Goal: Task Accomplishment & Management: Complete application form

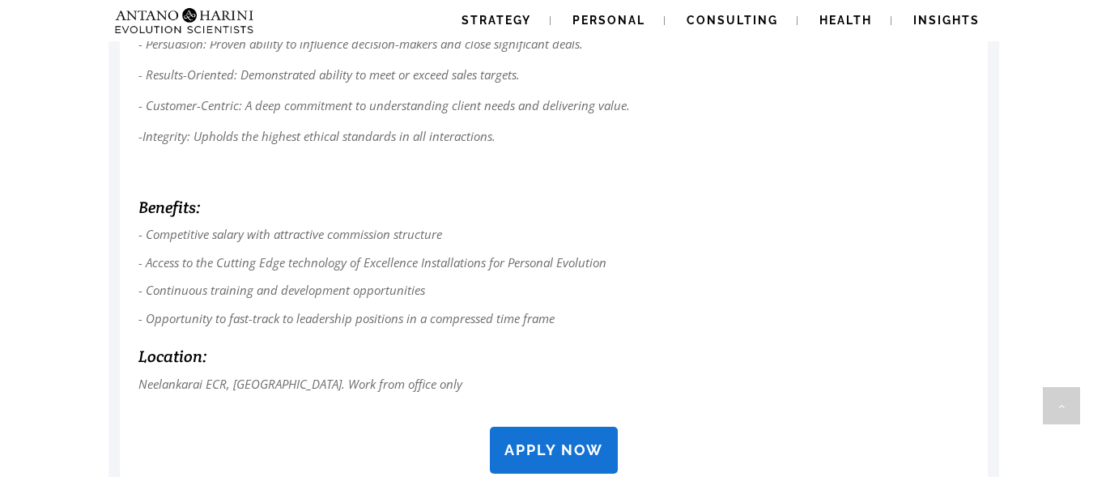
scroll to position [1376, 0]
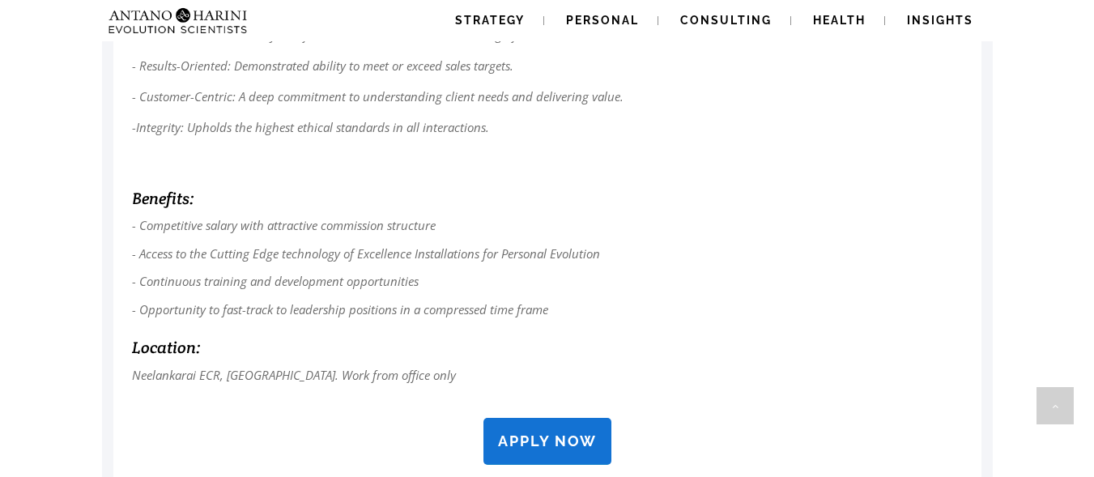
click at [962, 190] on h6 "Benefits:" at bounding box center [547, 198] width 831 height 25
drag, startPoint x: 0, startPoint y: 0, endPoint x: 962, endPoint y: 190, distance: 980.7
click at [962, 190] on h6 "Benefits:" at bounding box center [547, 198] width 831 height 25
click at [532, 436] on strong "APPLY NOW" at bounding box center [547, 441] width 99 height 17
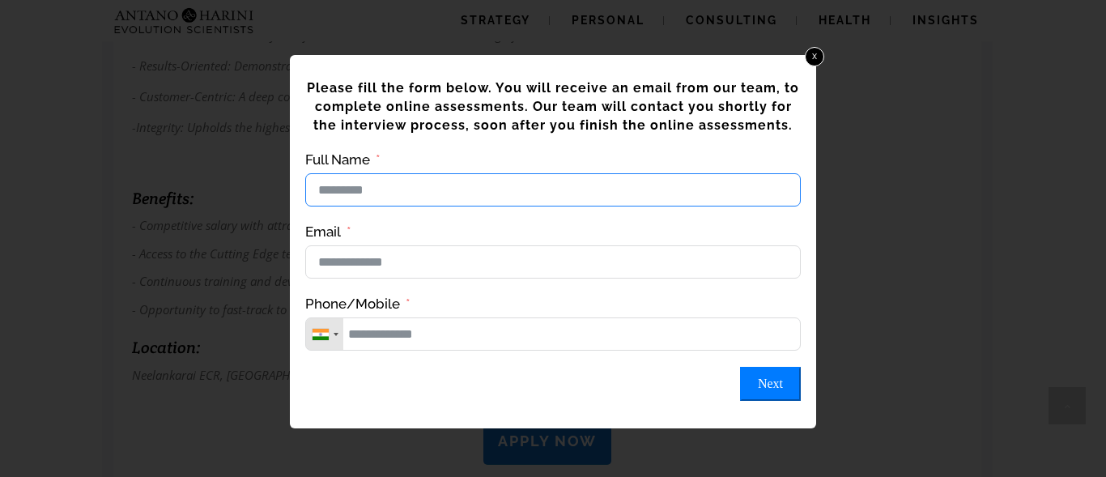
click at [361, 184] on input "Full Name" at bounding box center [553, 189] width 496 height 33
type input "**********"
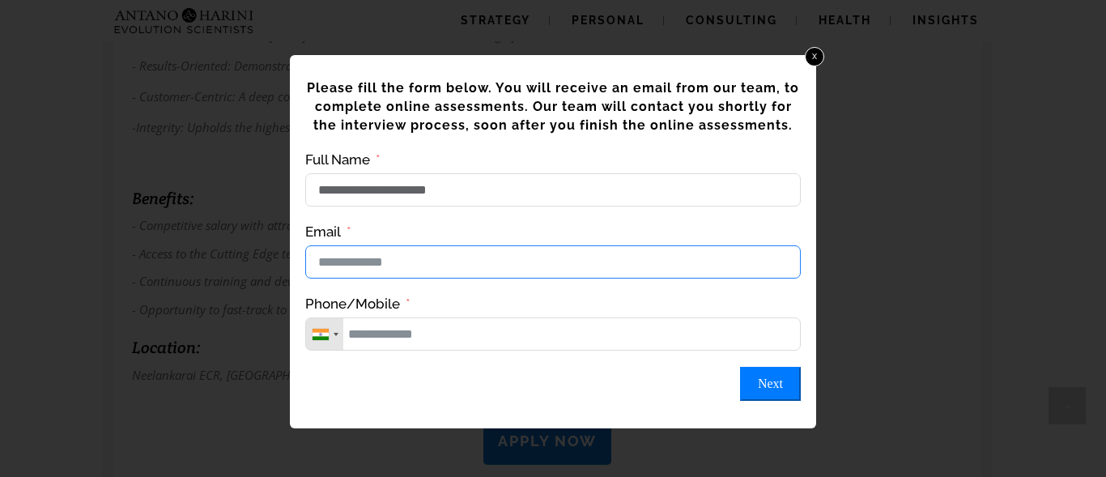
click at [368, 270] on input "Email" at bounding box center [553, 261] width 496 height 33
type input "**********"
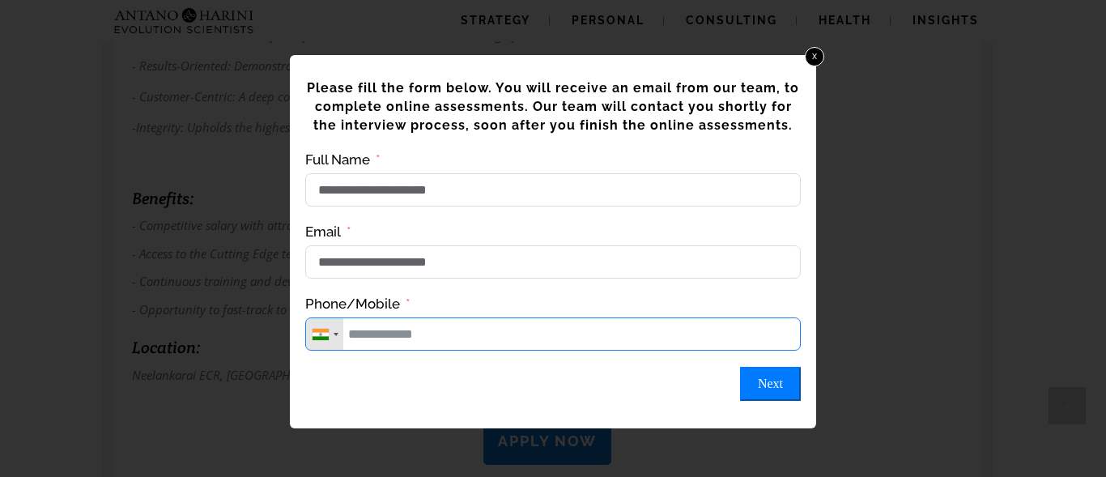
click at [410, 340] on input "Phone/Mobile" at bounding box center [553, 333] width 496 height 33
click at [778, 401] on button "Next" at bounding box center [770, 384] width 61 height 34
type input "**********"
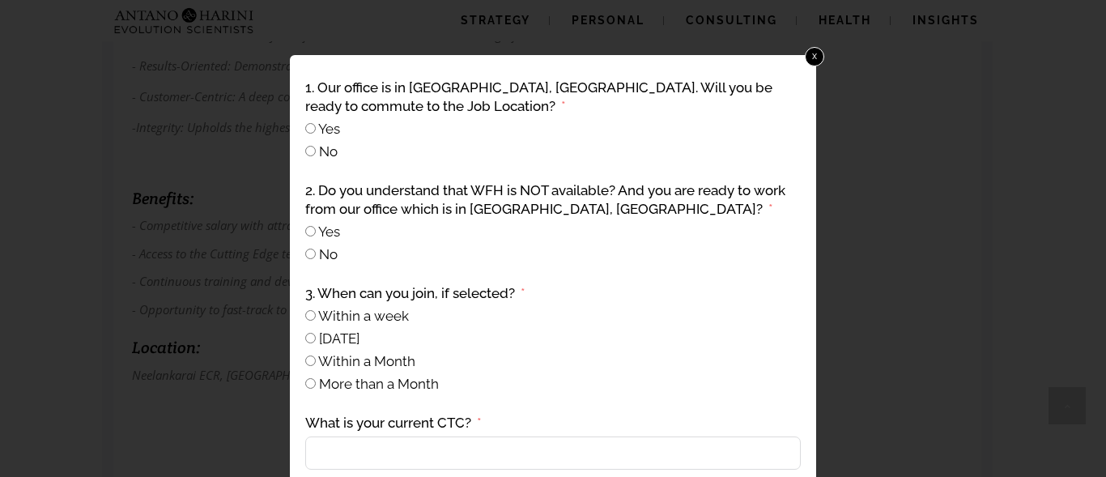
click at [328, 127] on span "Yes" at bounding box center [329, 129] width 22 height 16
click at [330, 231] on span "Yes" at bounding box center [329, 232] width 22 height 16
click at [360, 311] on span "Within a week" at bounding box center [363, 316] width 91 height 16
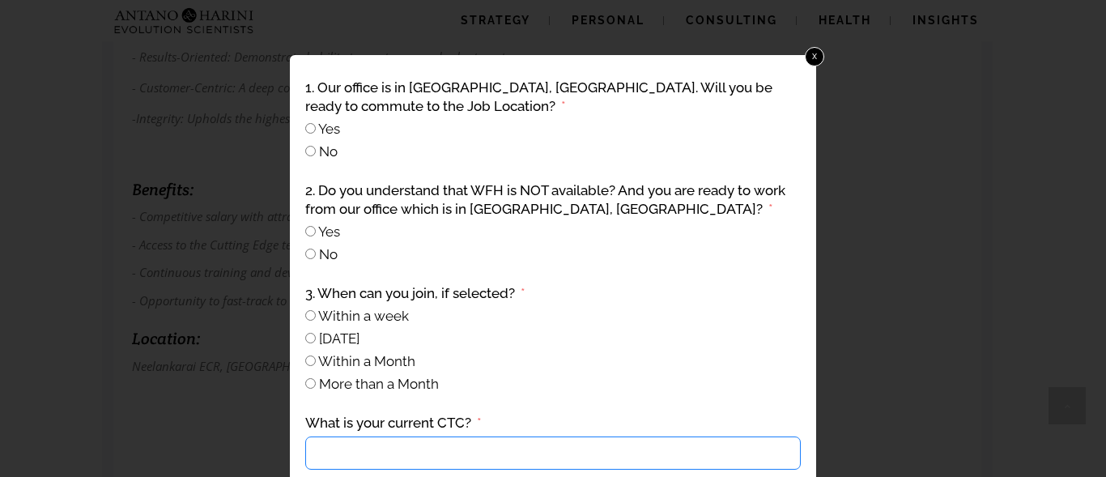
click at [500, 442] on input "What is your current CTC?" at bounding box center [553, 453] width 496 height 33
click at [496, 458] on input "What is your current CTC?" at bounding box center [553, 453] width 496 height 33
type input "**********"
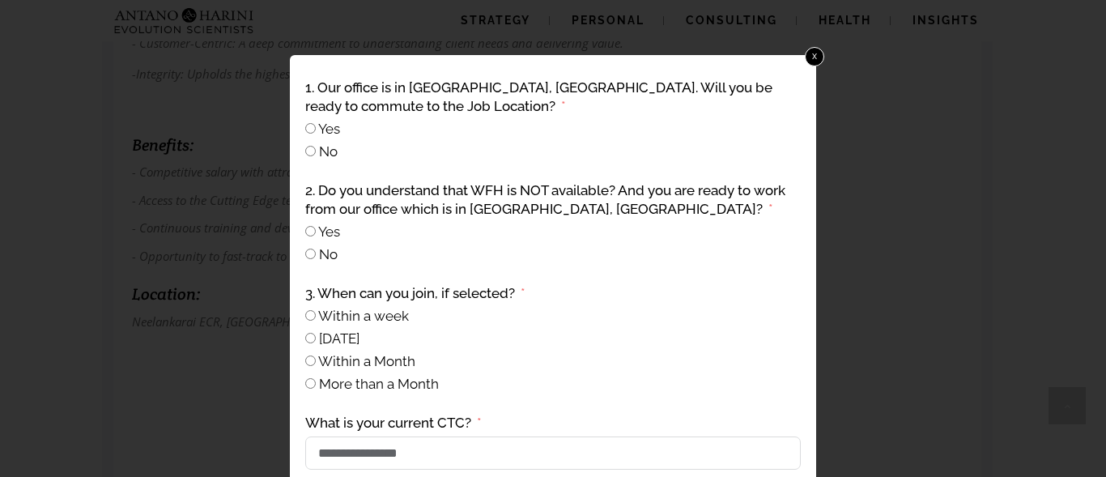
click at [871, 359] on div at bounding box center [553, 238] width 1106 height 477
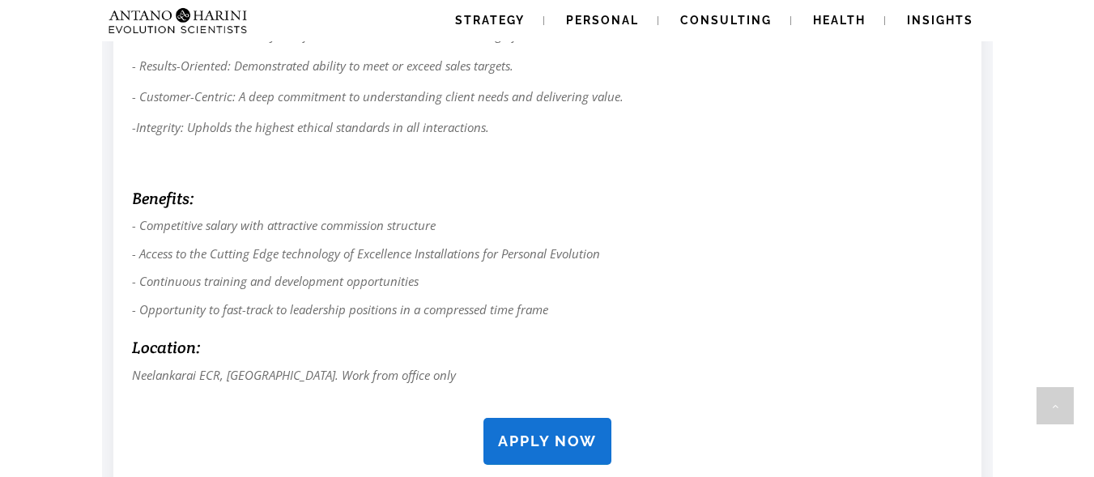
click at [539, 450] on link "APPLY NOW" at bounding box center [548, 441] width 128 height 47
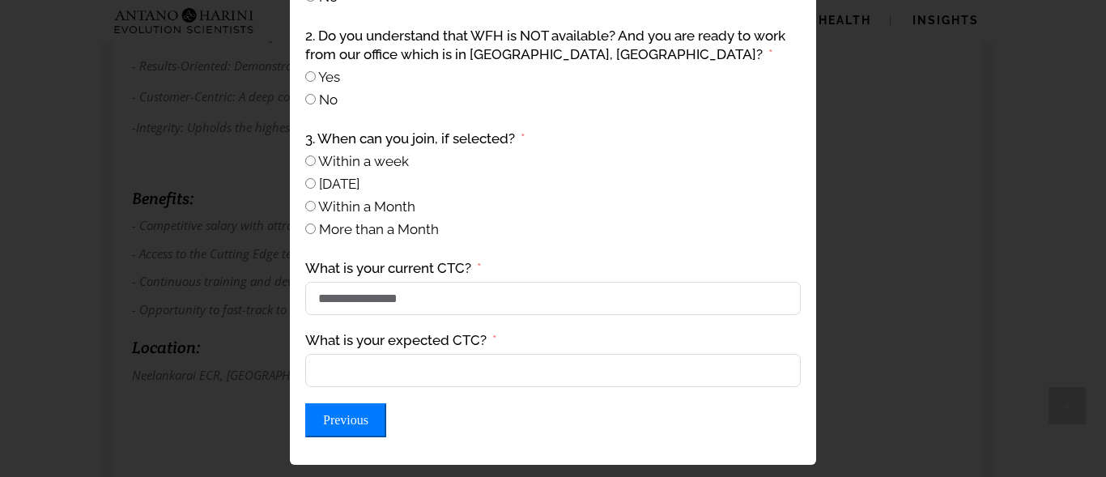
scroll to position [159, 0]
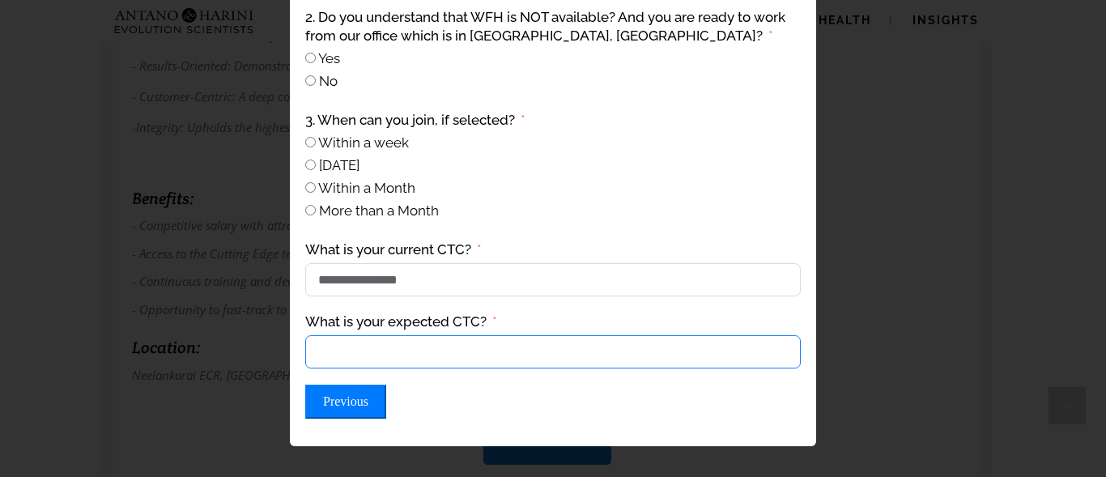
click at [491, 359] on input "What is your expected CTC?" at bounding box center [553, 351] width 496 height 33
click at [471, 363] on input "**********" at bounding box center [553, 351] width 496 height 33
type input "*"
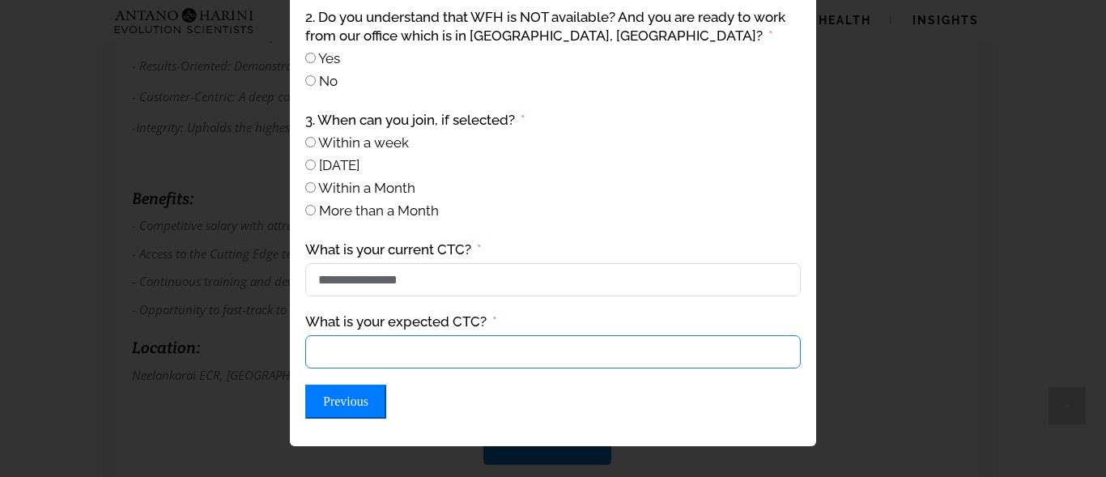
click at [423, 351] on input "What is your expected CTC?" at bounding box center [553, 351] width 496 height 33
type input "*"
type input "******"
click at [344, 410] on button "Previous" at bounding box center [345, 402] width 81 height 34
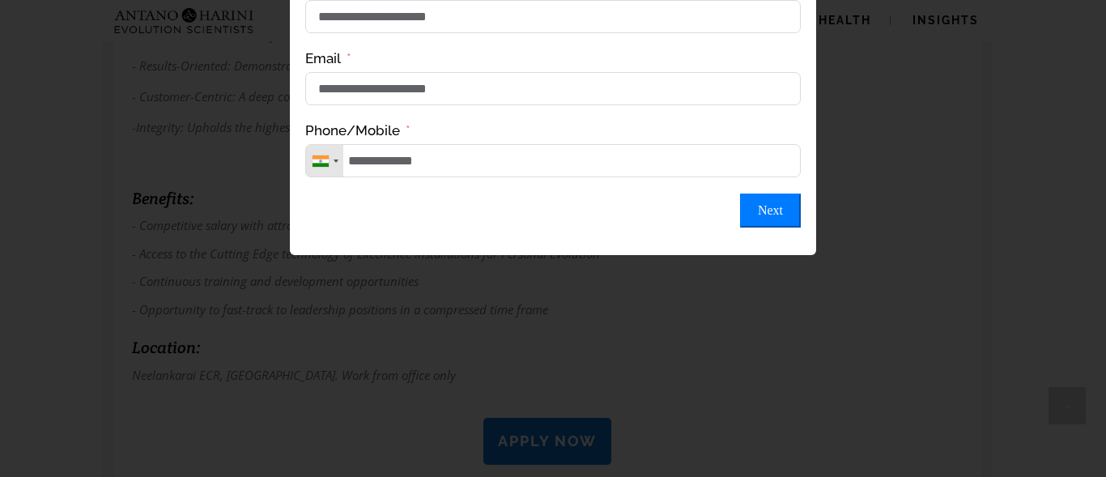
scroll to position [1263, 0]
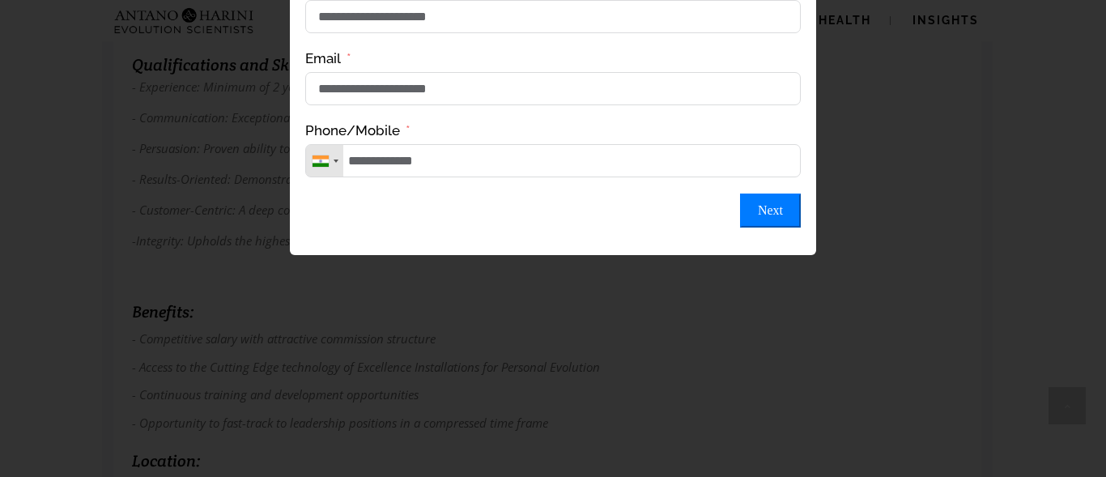
click at [774, 222] on button "Next" at bounding box center [770, 211] width 61 height 34
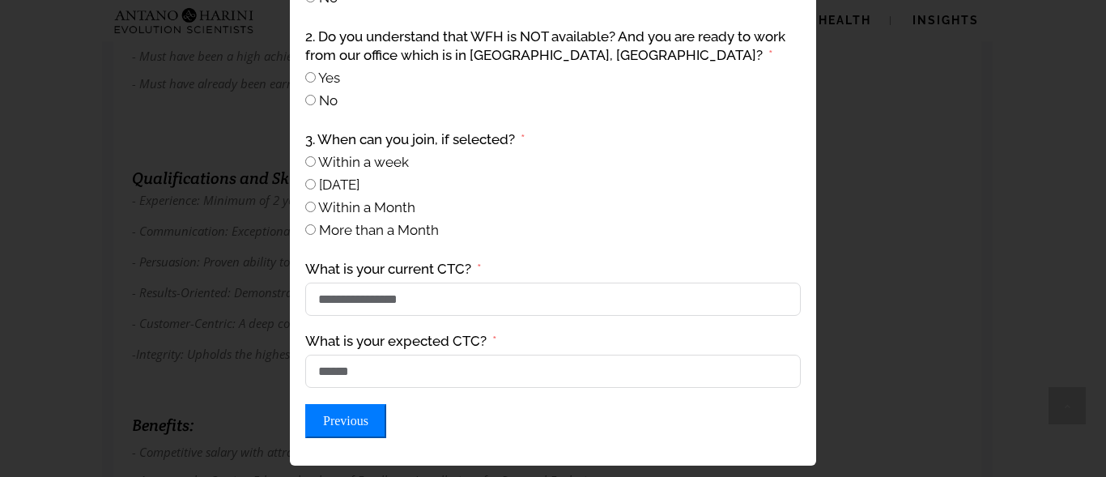
scroll to position [159, 0]
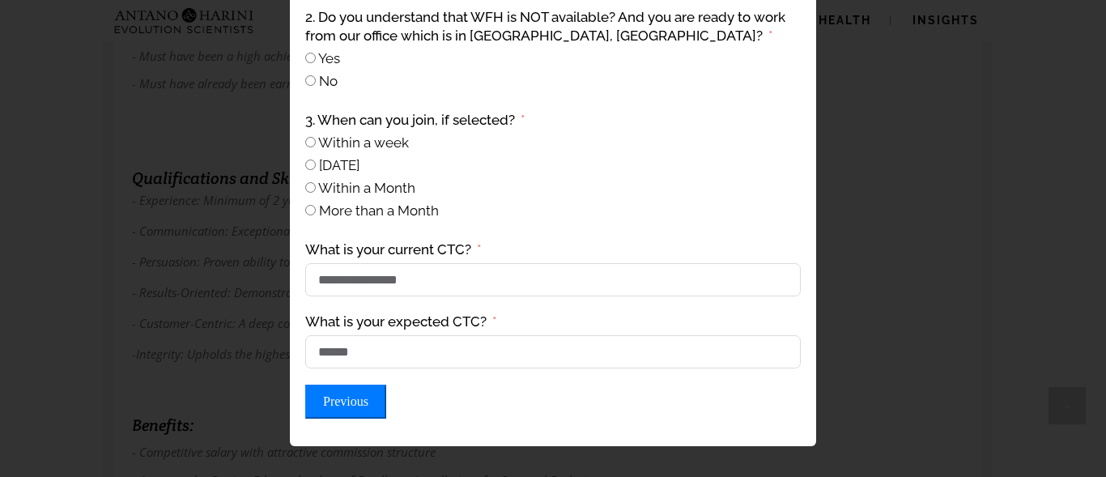
click at [359, 407] on button "Previous" at bounding box center [345, 402] width 81 height 34
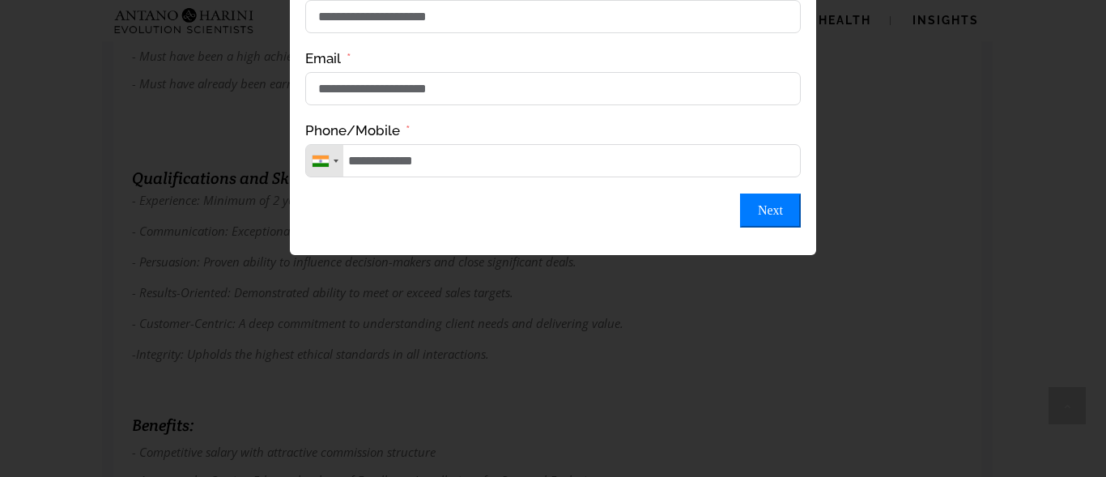
scroll to position [1036, 0]
click at [775, 215] on button "Next" at bounding box center [770, 211] width 61 height 34
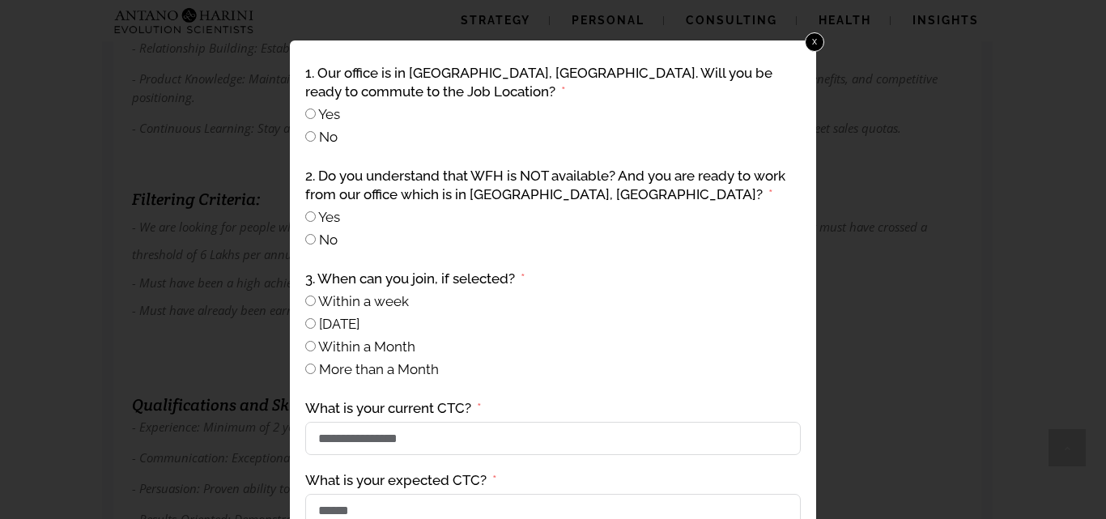
scroll to position [117, 0]
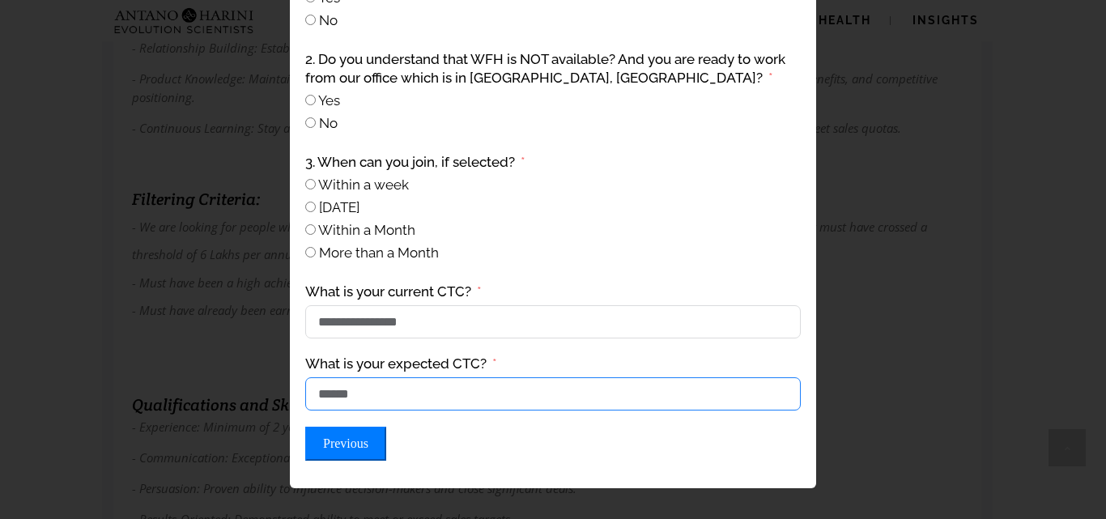
click at [373, 394] on input "******" at bounding box center [553, 393] width 496 height 33
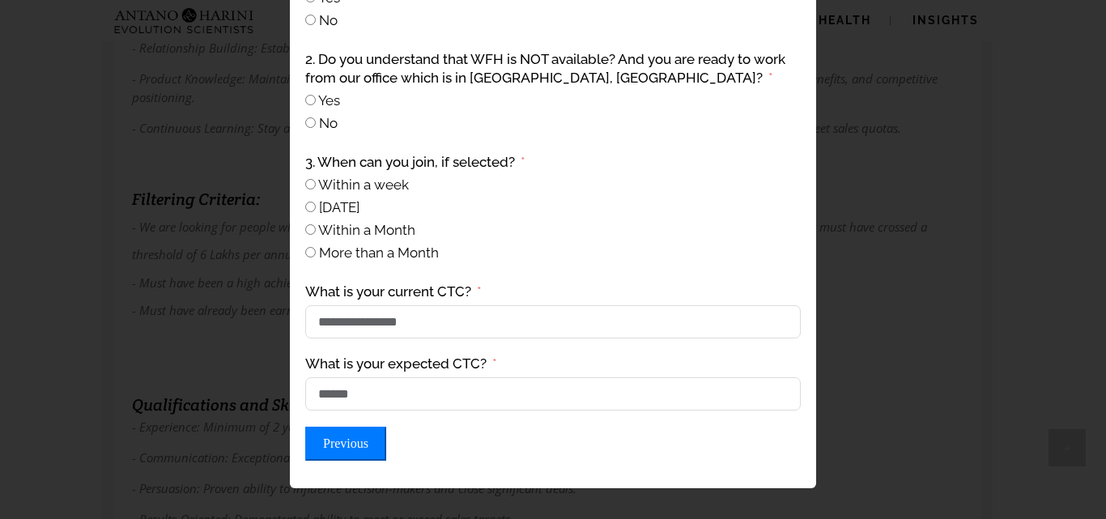
click at [365, 460] on button "Previous" at bounding box center [345, 444] width 81 height 34
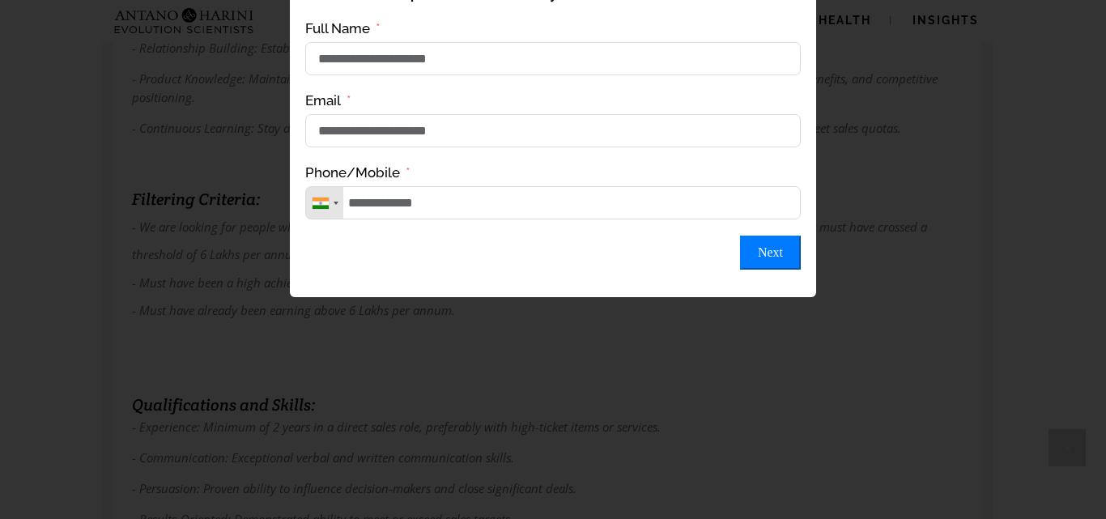
scroll to position [851, 0]
click at [577, 208] on input "**********" at bounding box center [553, 202] width 496 height 33
click at [379, 210] on input "**********" at bounding box center [553, 202] width 496 height 33
click at [348, 211] on input "**********" at bounding box center [553, 202] width 496 height 33
click at [759, 270] on button "Next" at bounding box center [770, 253] width 61 height 34
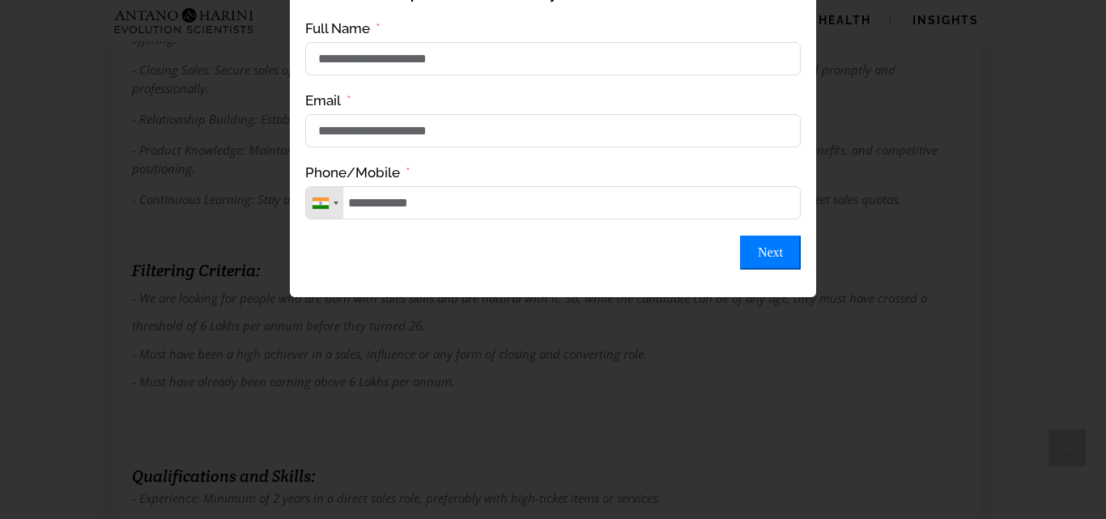
type input "**********"
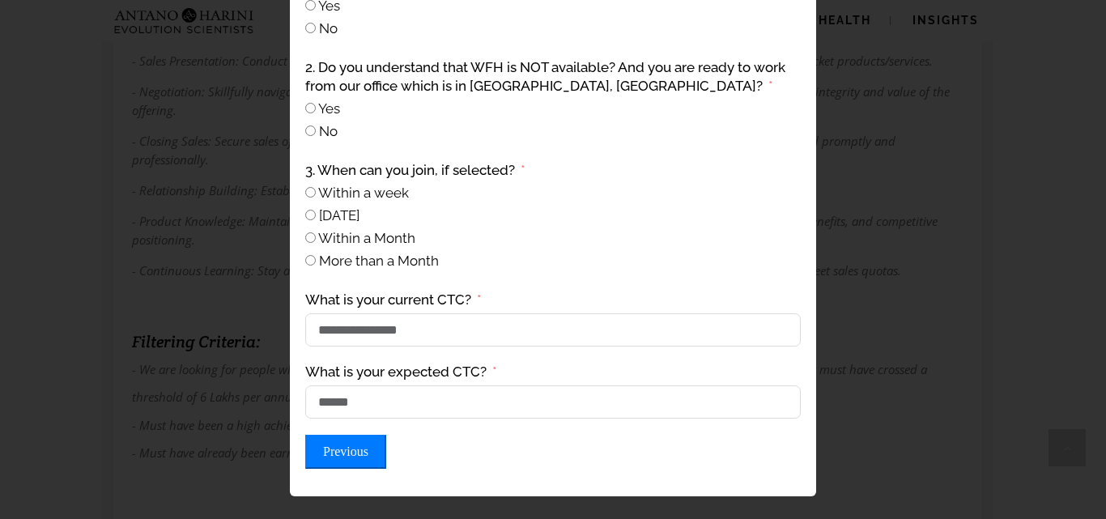
scroll to position [117, 0]
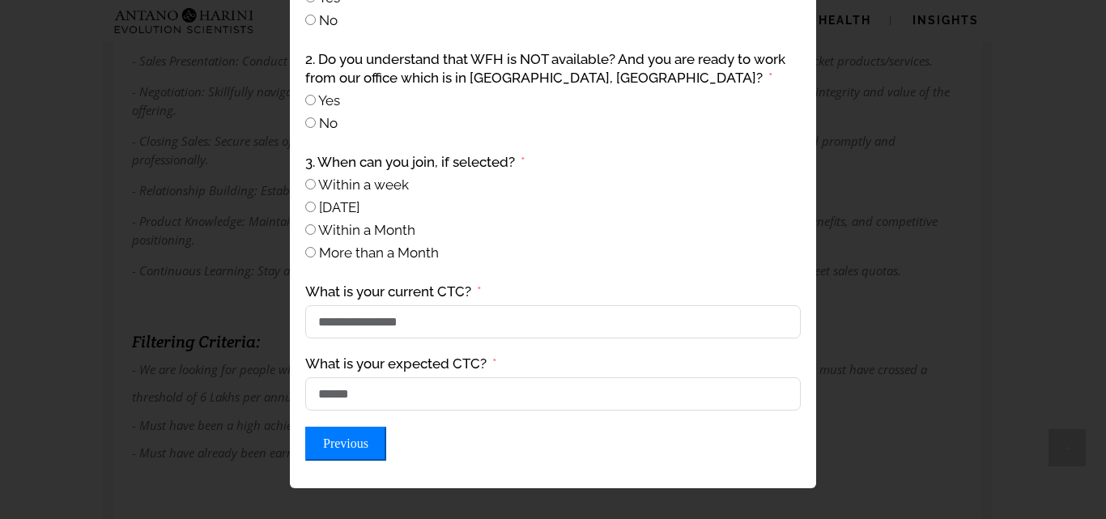
drag, startPoint x: 615, startPoint y: 394, endPoint x: 326, endPoint y: 454, distance: 295.3
click at [326, 454] on button "Previous" at bounding box center [345, 444] width 81 height 34
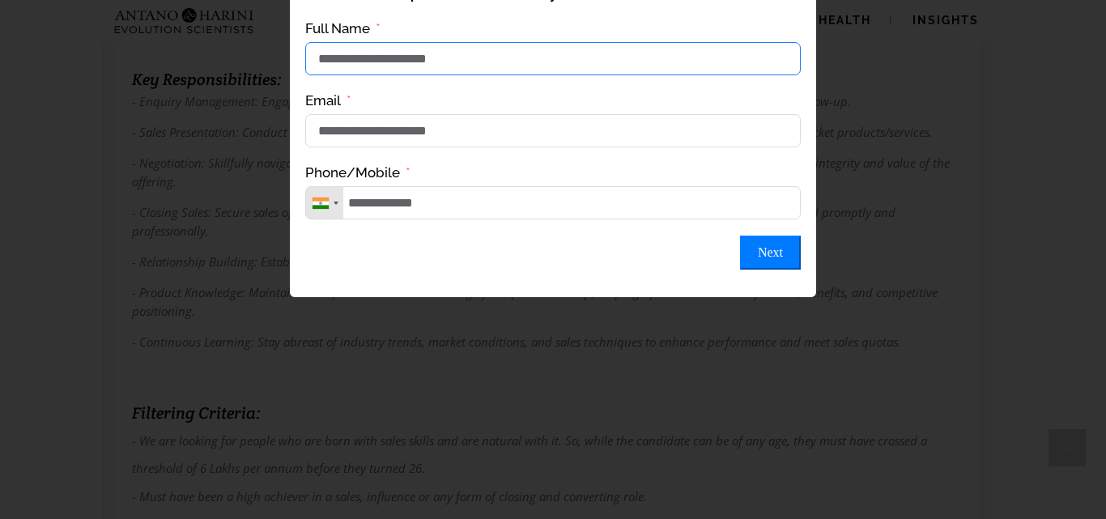
scroll to position [0, 0]
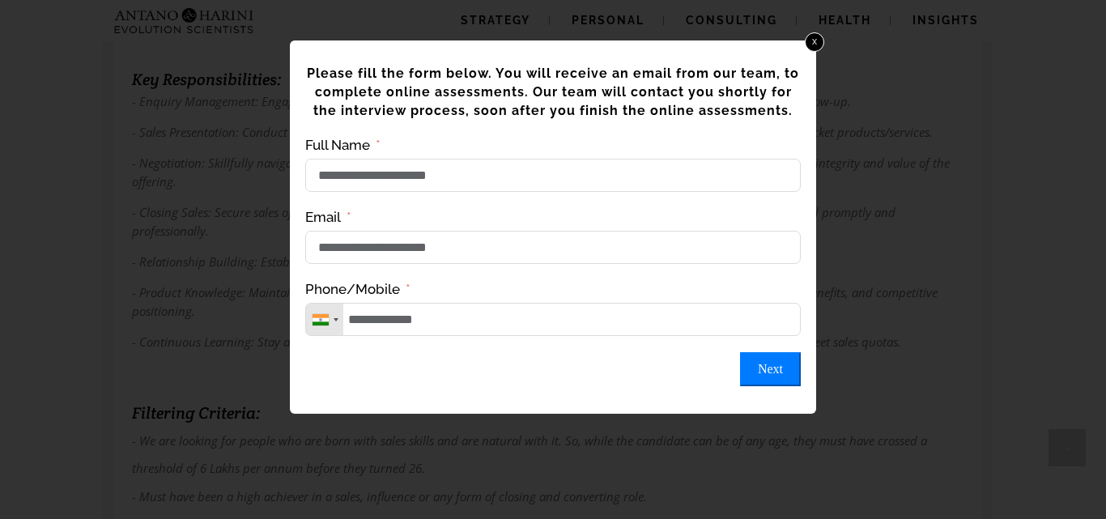
click at [536, 103] on h5 "Please fill the form below. You will receive an email from our team, to complet…" at bounding box center [553, 92] width 496 height 56
click at [758, 377] on button "Next" at bounding box center [770, 369] width 61 height 34
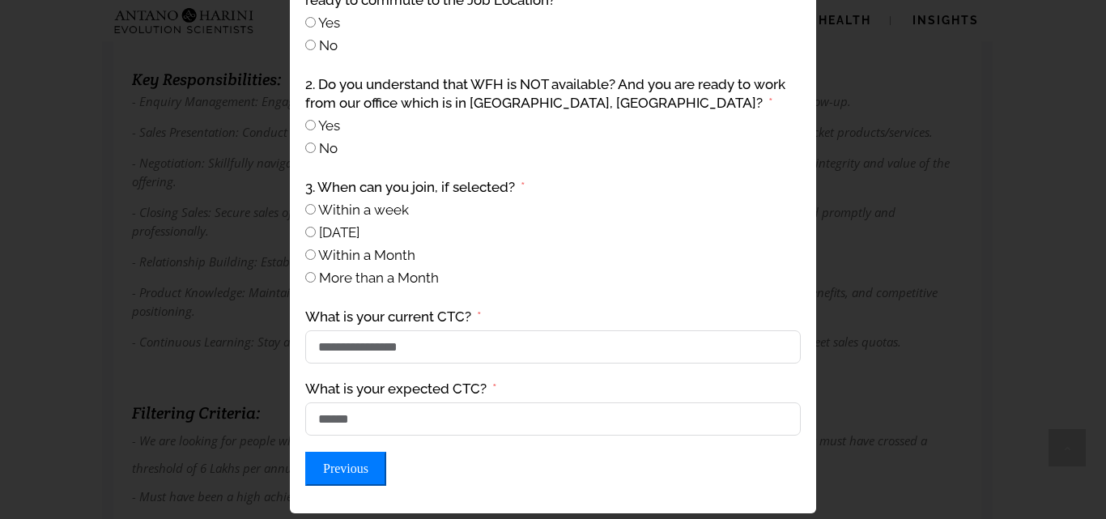
scroll to position [117, 0]
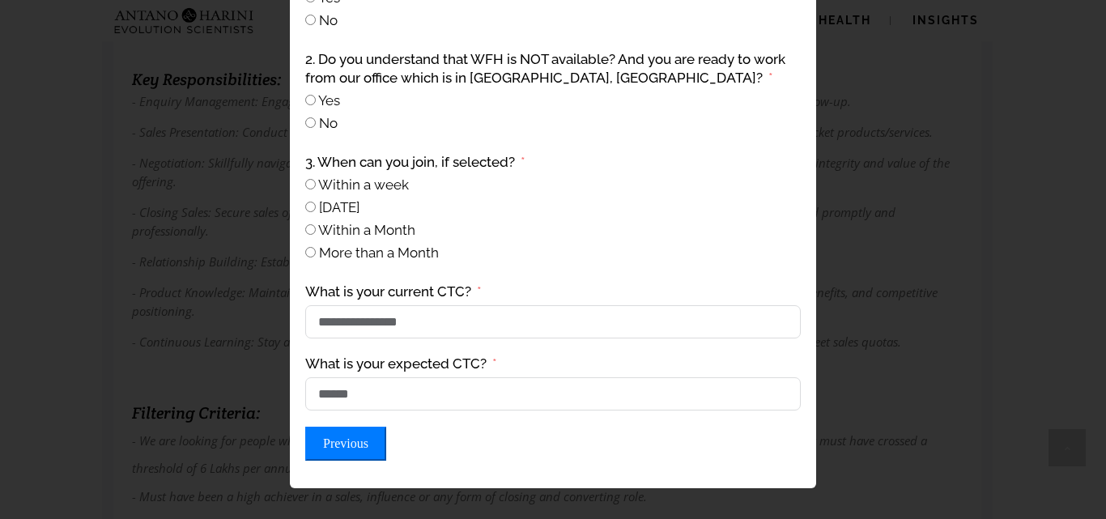
click at [360, 461] on button "Previous" at bounding box center [345, 444] width 81 height 34
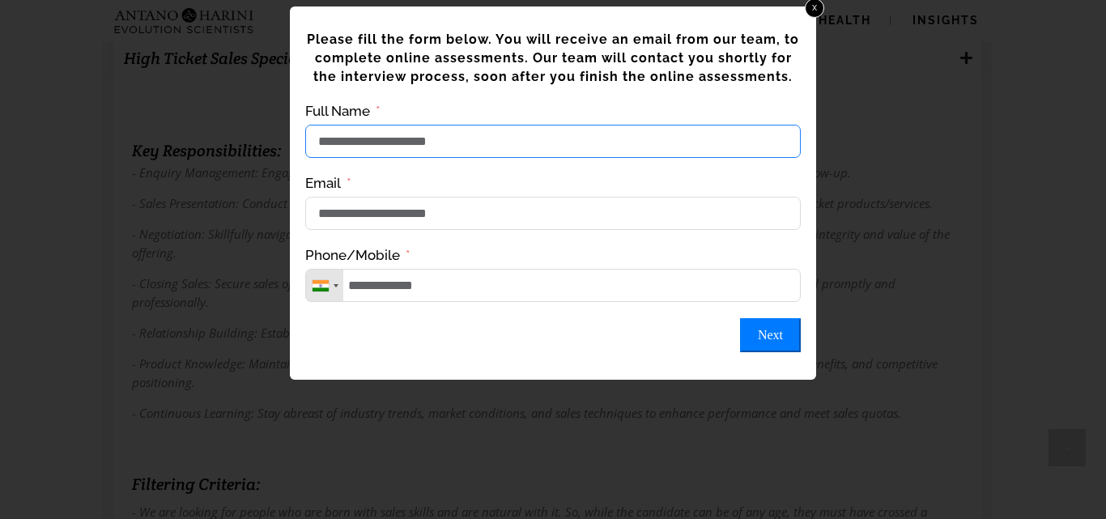
scroll to position [0, 0]
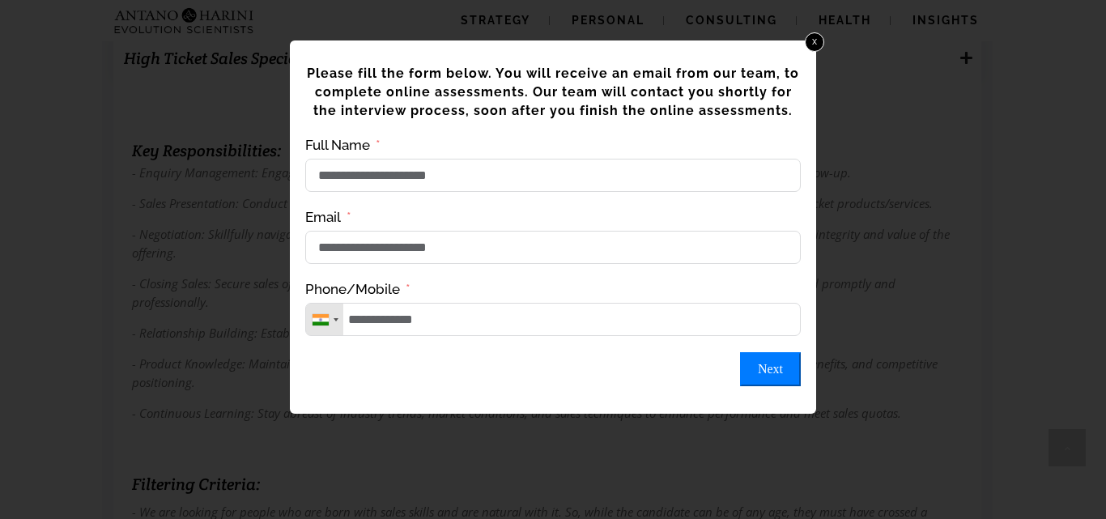
click at [763, 378] on button "Next" at bounding box center [770, 369] width 61 height 34
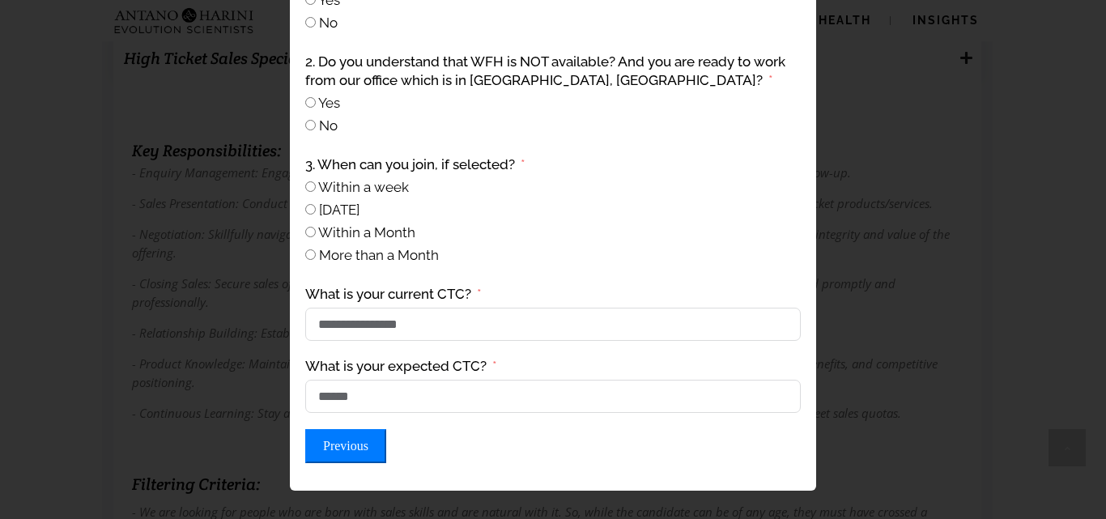
scroll to position [113, 0]
click at [713, 121] on div "No" at bounding box center [553, 126] width 496 height 19
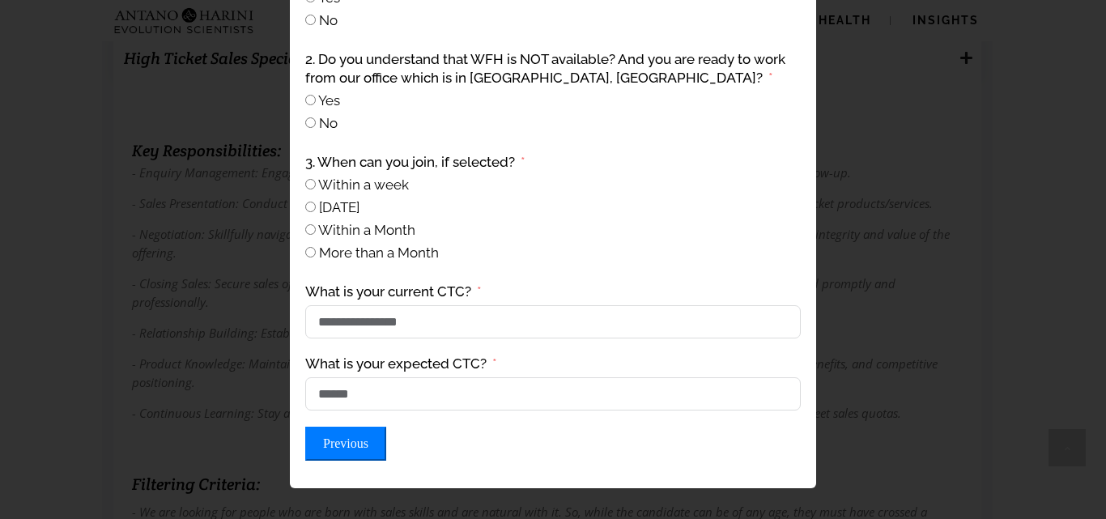
scroll to position [96, 0]
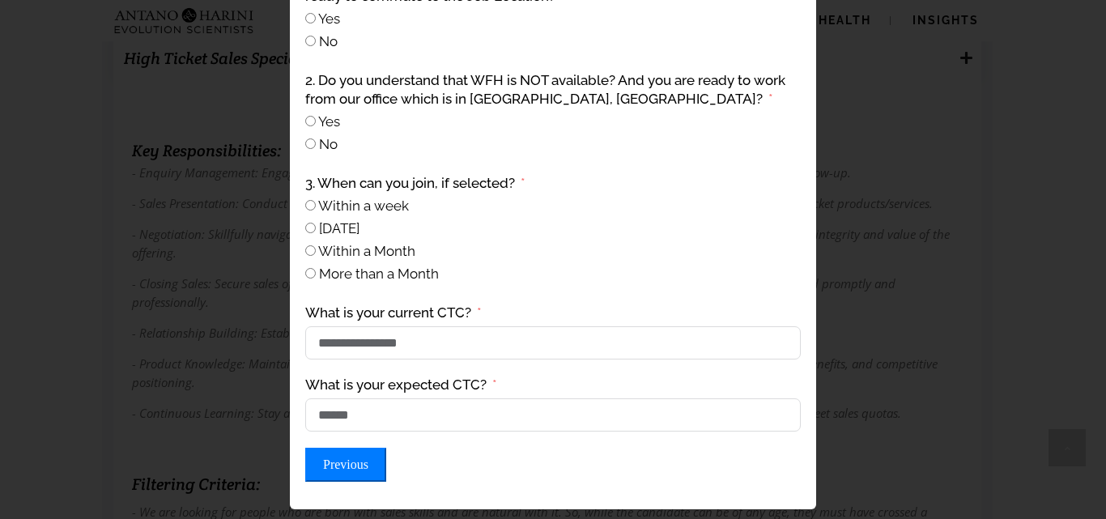
click at [383, 457] on div "Previous Submit Form" at bounding box center [553, 465] width 496 height 34
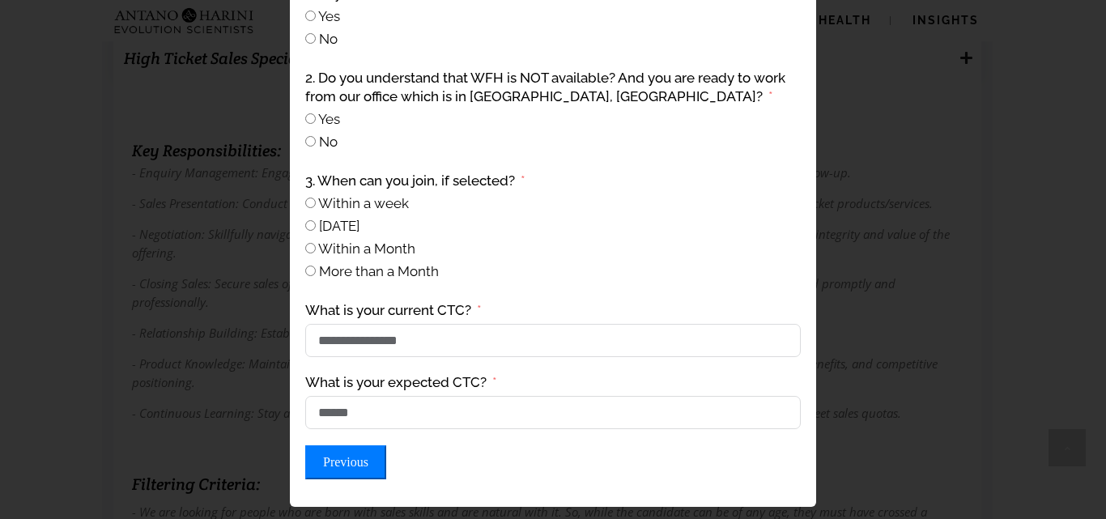
scroll to position [105, 0]
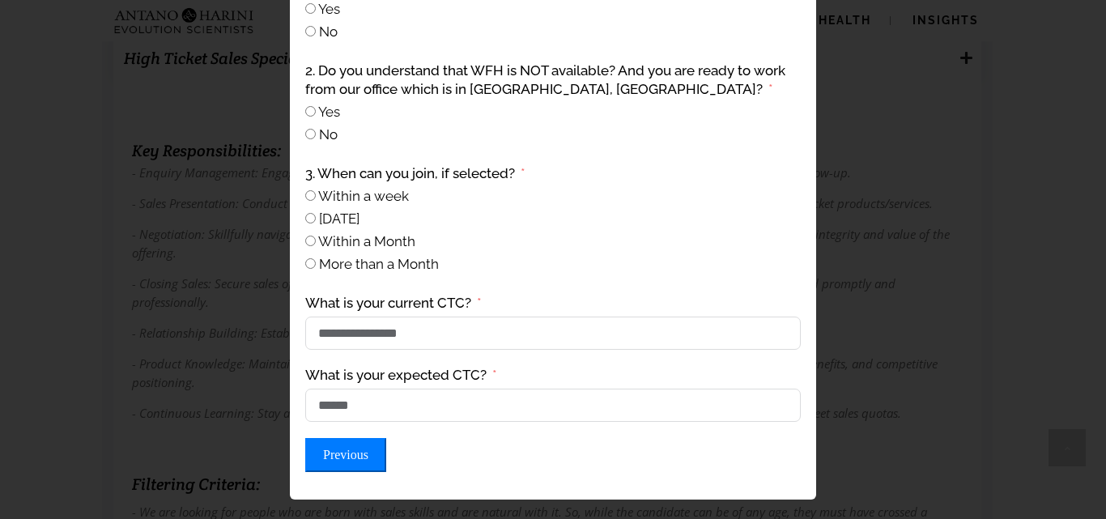
click at [354, 458] on button "Previous" at bounding box center [345, 455] width 81 height 34
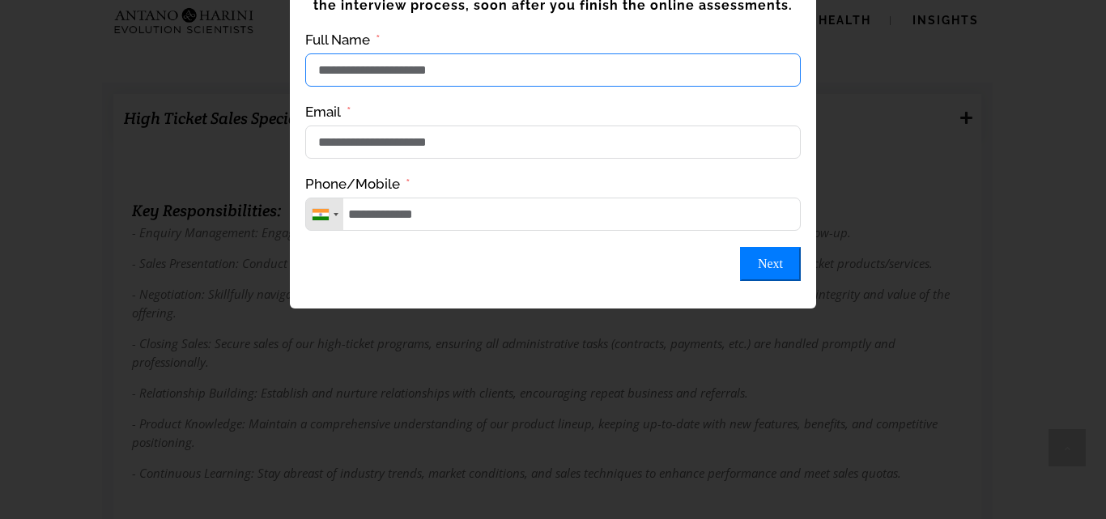
scroll to position [0, 0]
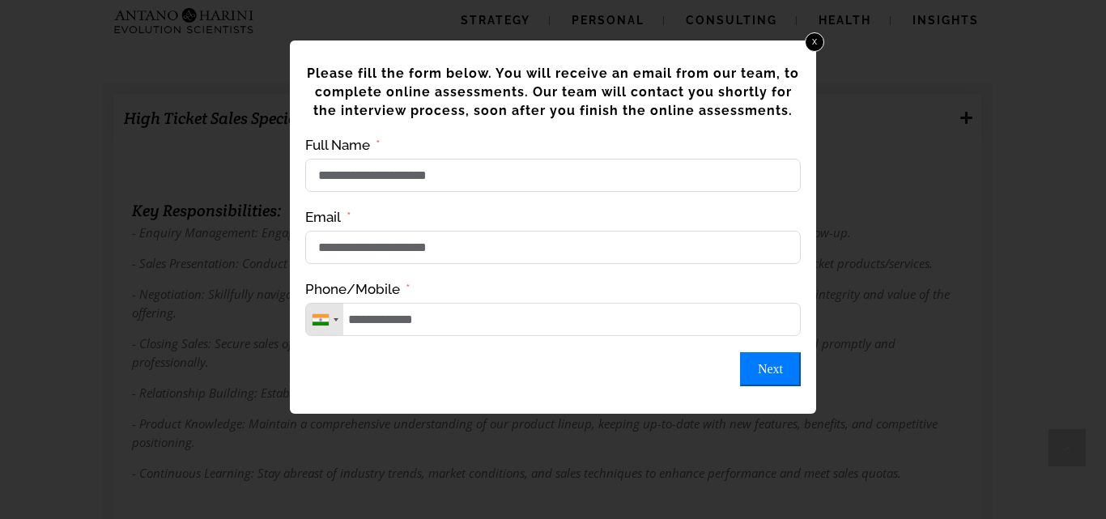
click at [944, 181] on div at bounding box center [553, 318] width 1106 height 636
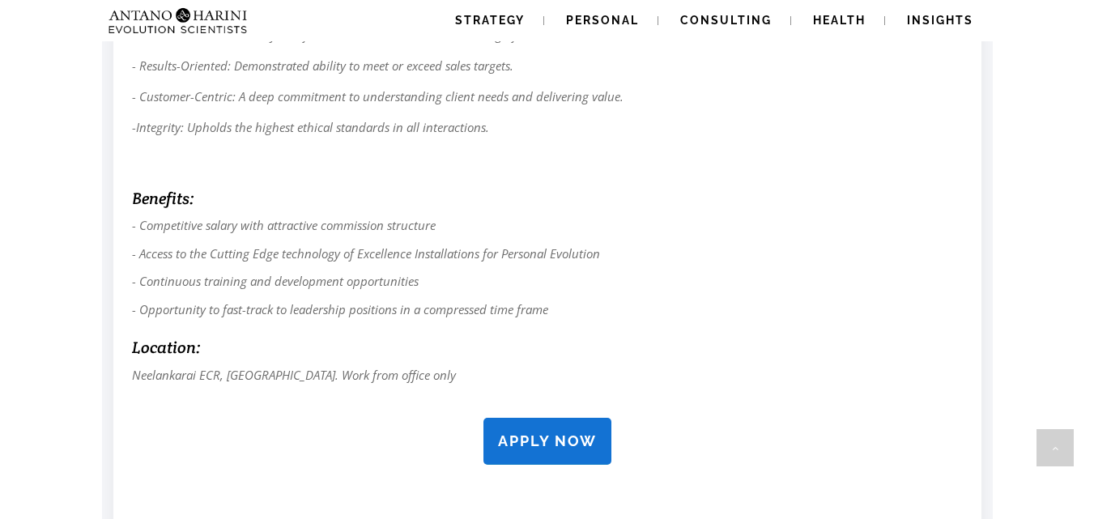
click at [543, 441] on strong "APPLY NOW" at bounding box center [547, 441] width 99 height 17
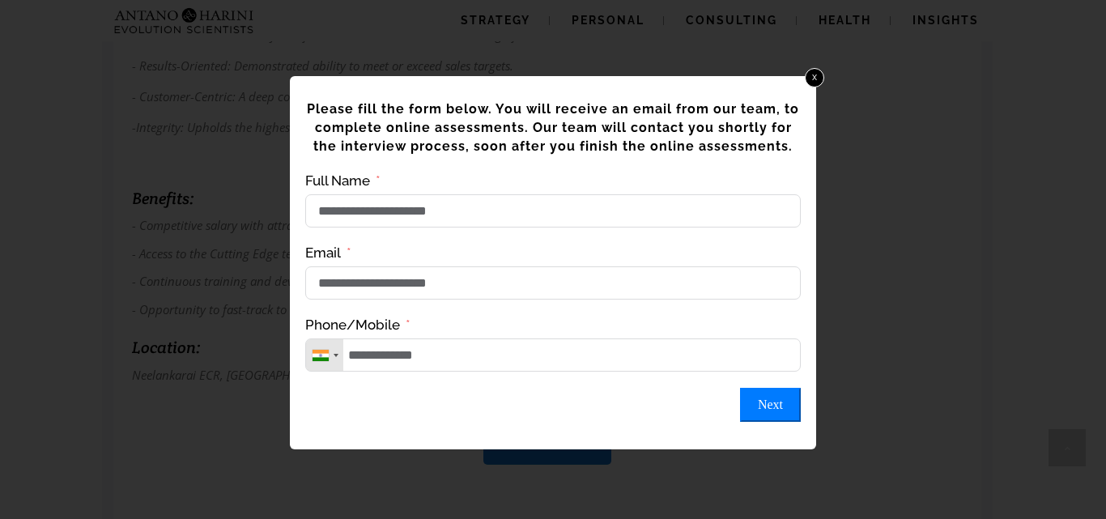
click at [776, 422] on button "Next" at bounding box center [770, 405] width 61 height 34
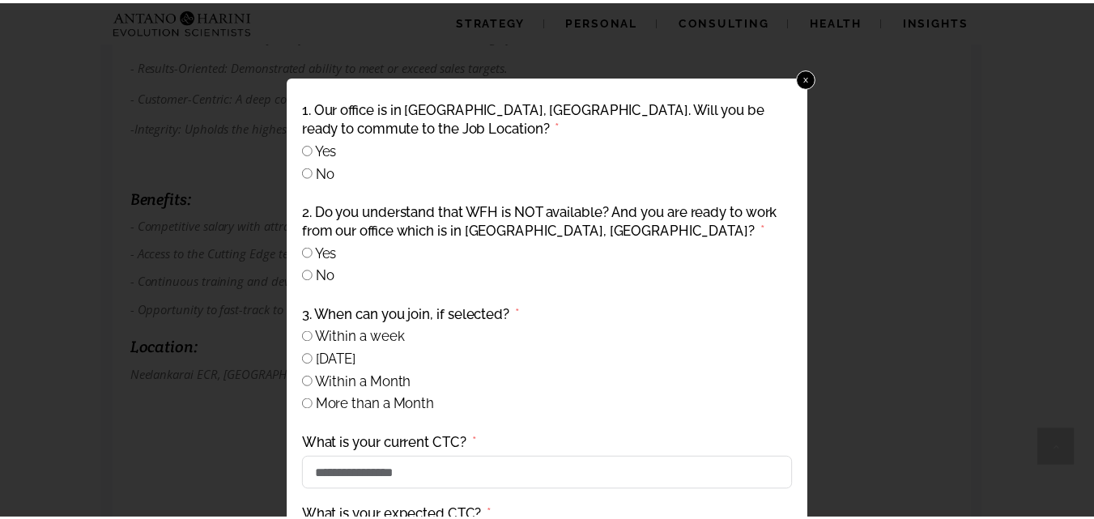
scroll to position [128, 0]
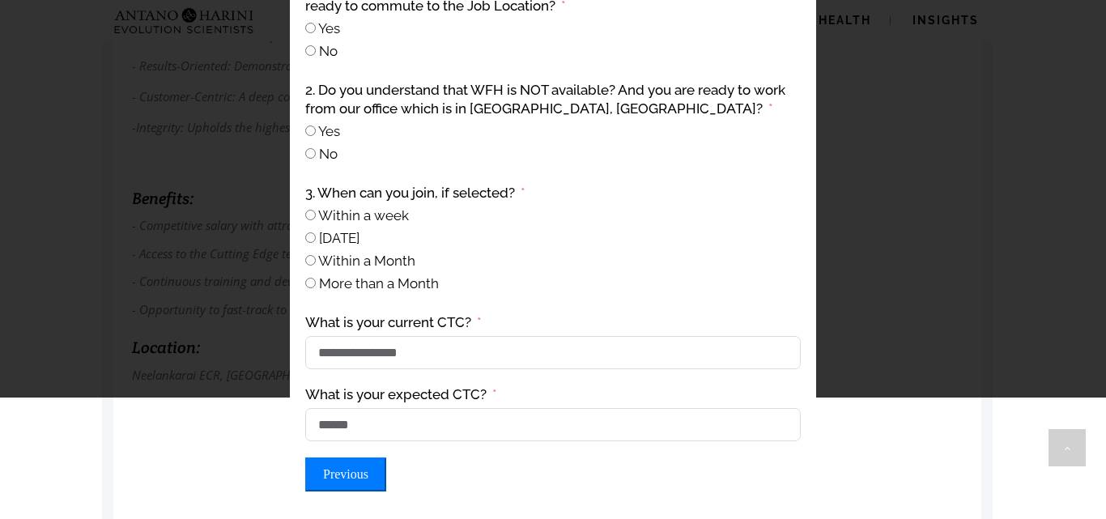
click at [236, 439] on div "**********" at bounding box center [553, 259] width 1106 height 519
click at [919, 254] on div at bounding box center [553, 138] width 1106 height 519
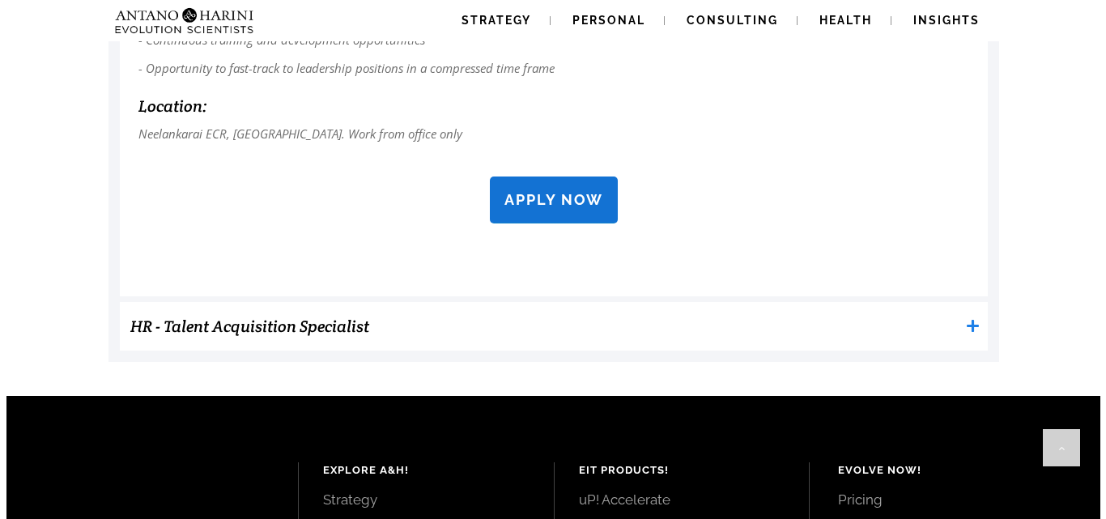
scroll to position [1617, 0]
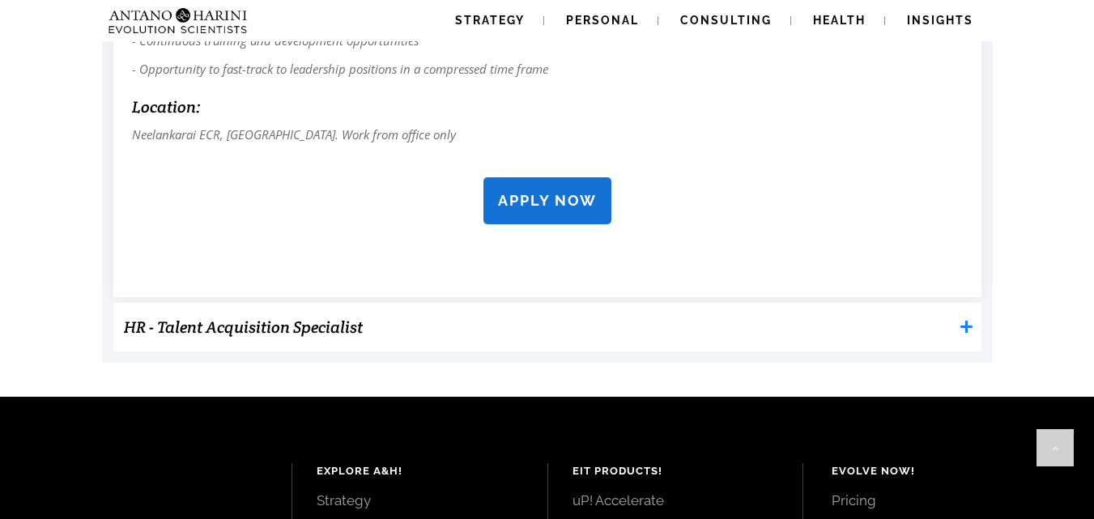
click at [584, 217] on link "APPLY NOW" at bounding box center [548, 200] width 128 height 47
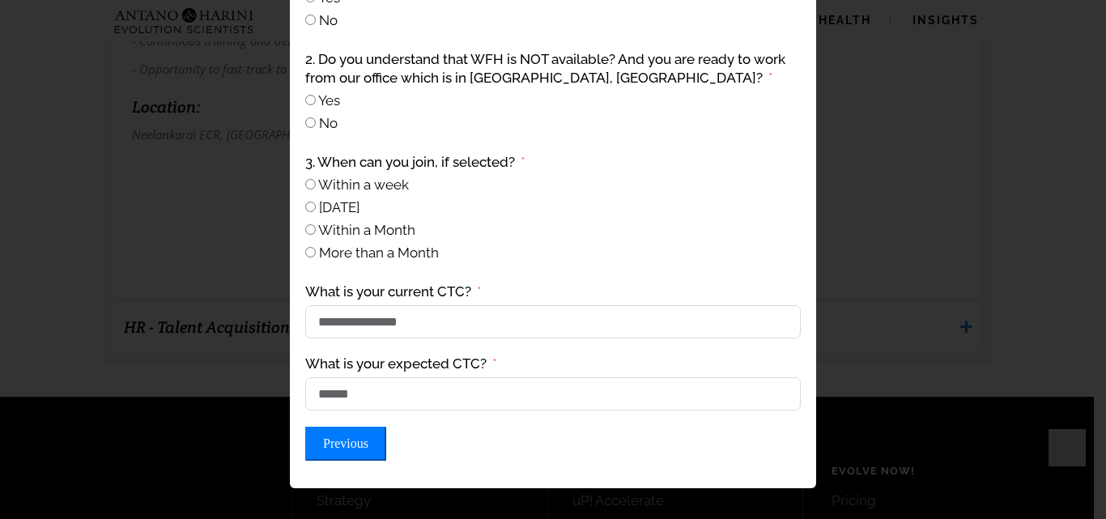
scroll to position [117, 0]
click at [331, 461] on button "Previous" at bounding box center [345, 444] width 81 height 34
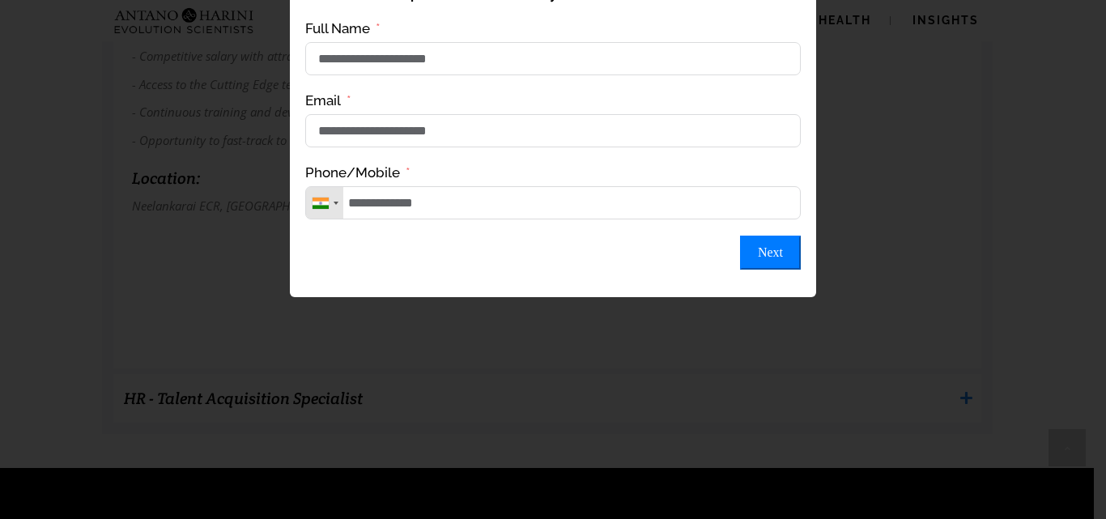
click at [918, 190] on div at bounding box center [553, 201] width 1106 height 636
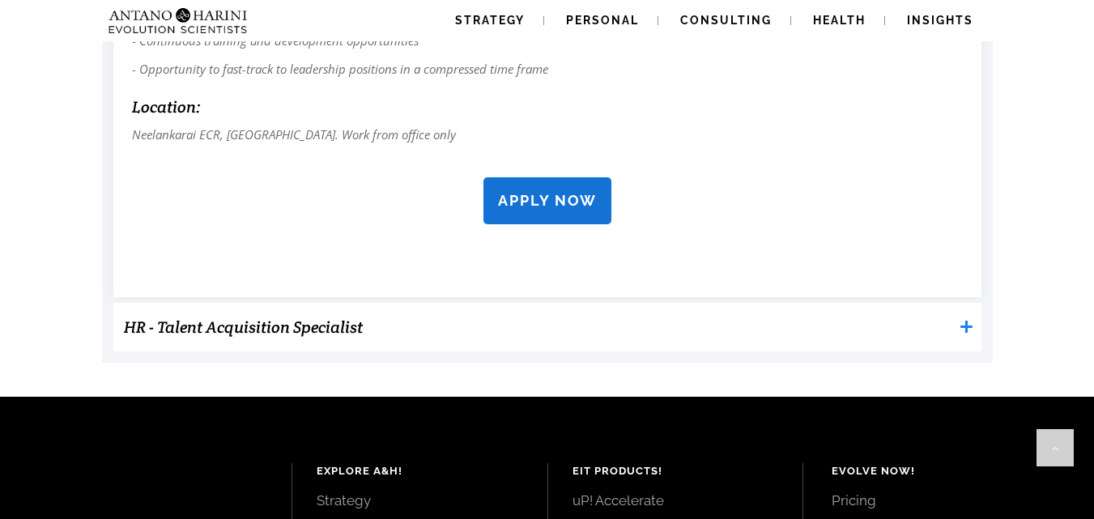
click at [590, 215] on link "APPLY NOW" at bounding box center [548, 200] width 128 height 47
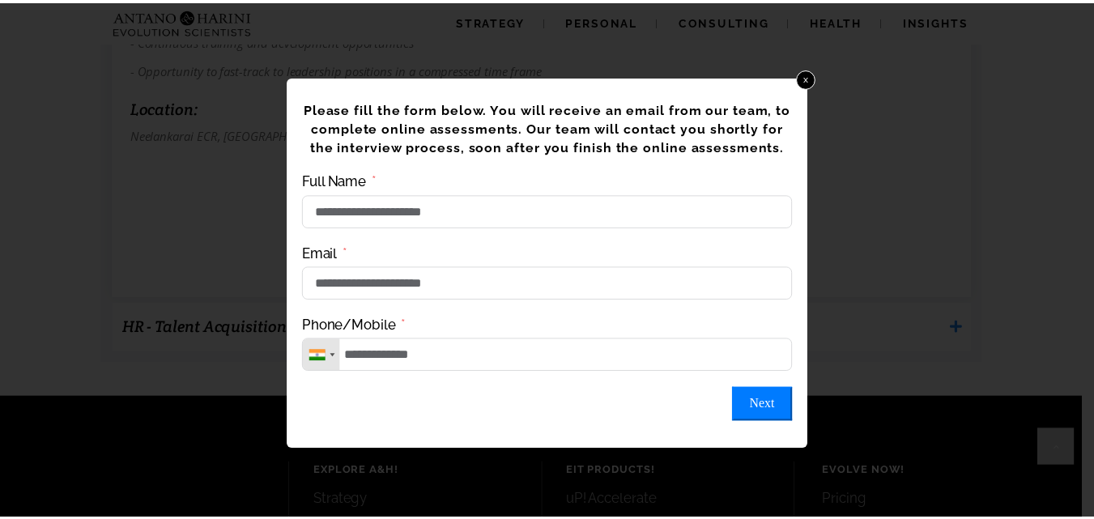
scroll to position [0, 0]
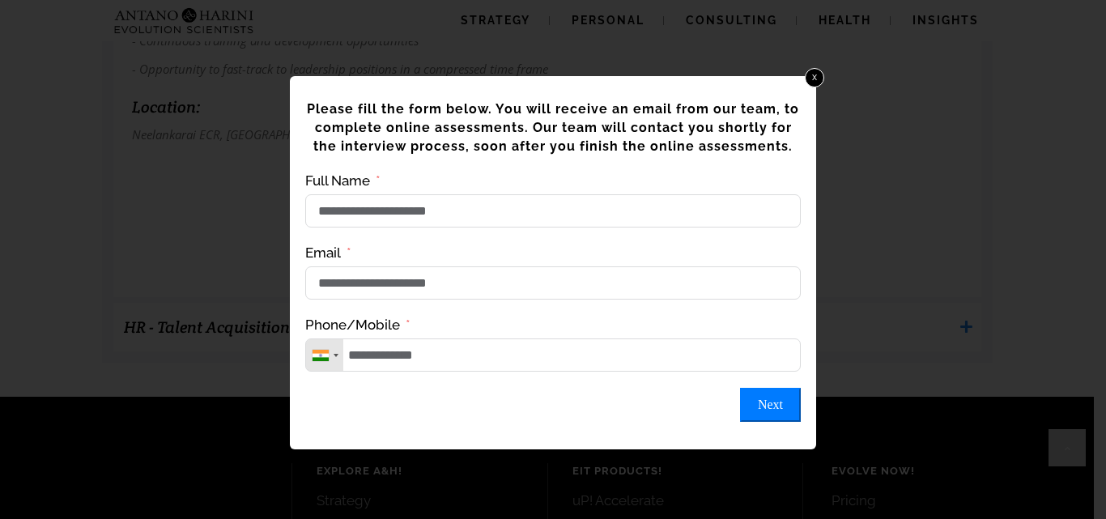
click at [901, 245] on div at bounding box center [553, 259] width 1106 height 519
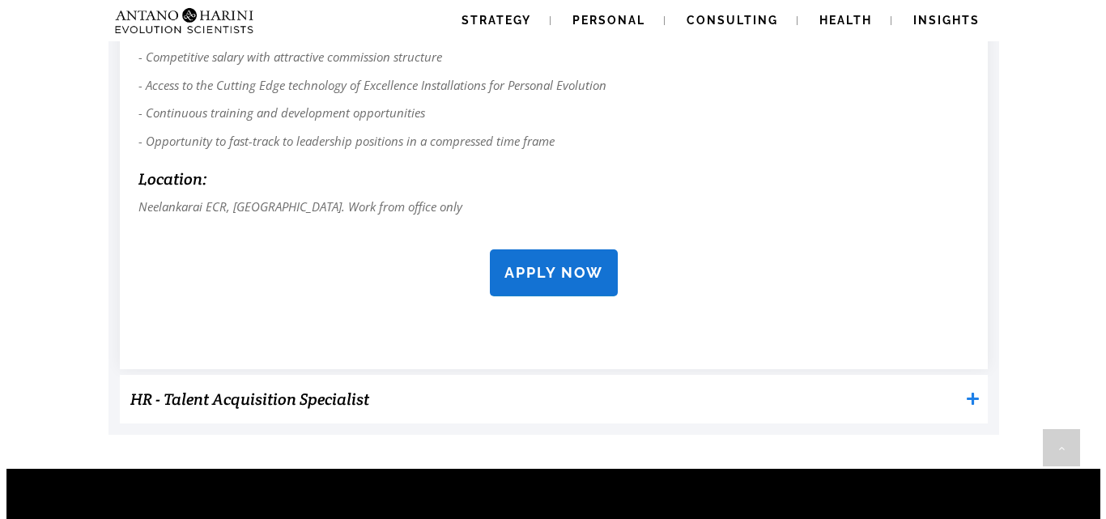
scroll to position [1524, 0]
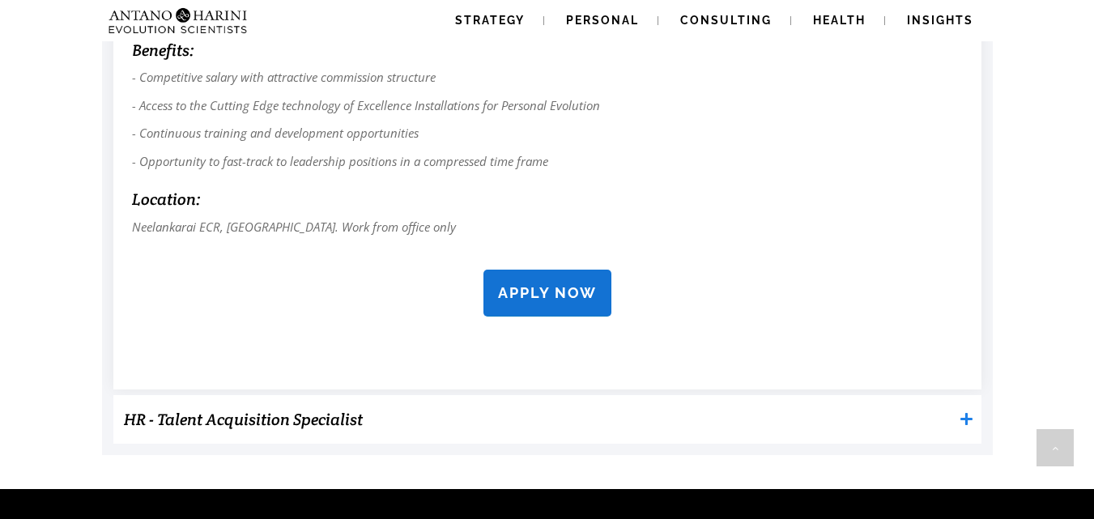
click at [594, 299] on strong "APPLY NOW" at bounding box center [547, 292] width 99 height 17
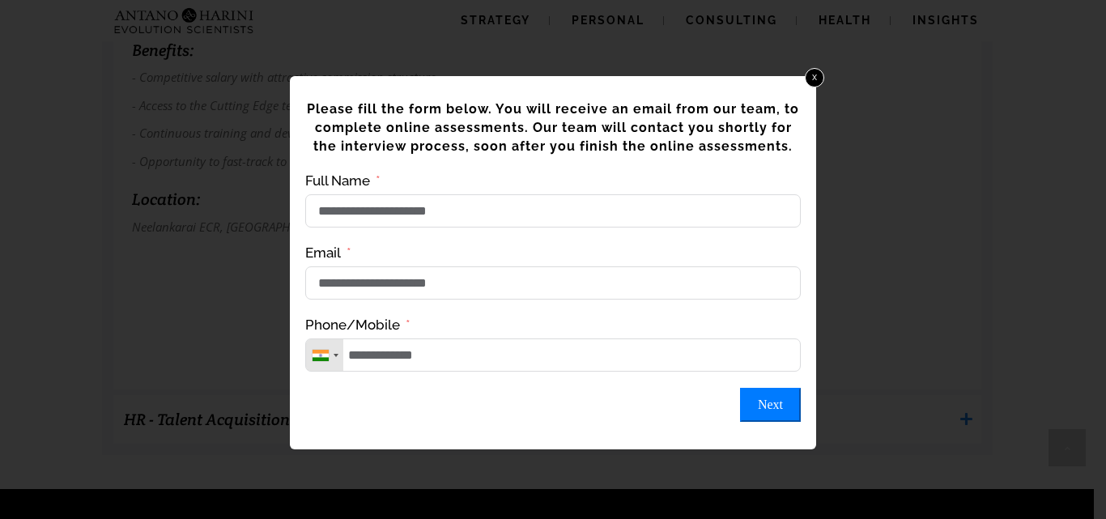
click at [777, 414] on button "Next" at bounding box center [770, 405] width 61 height 34
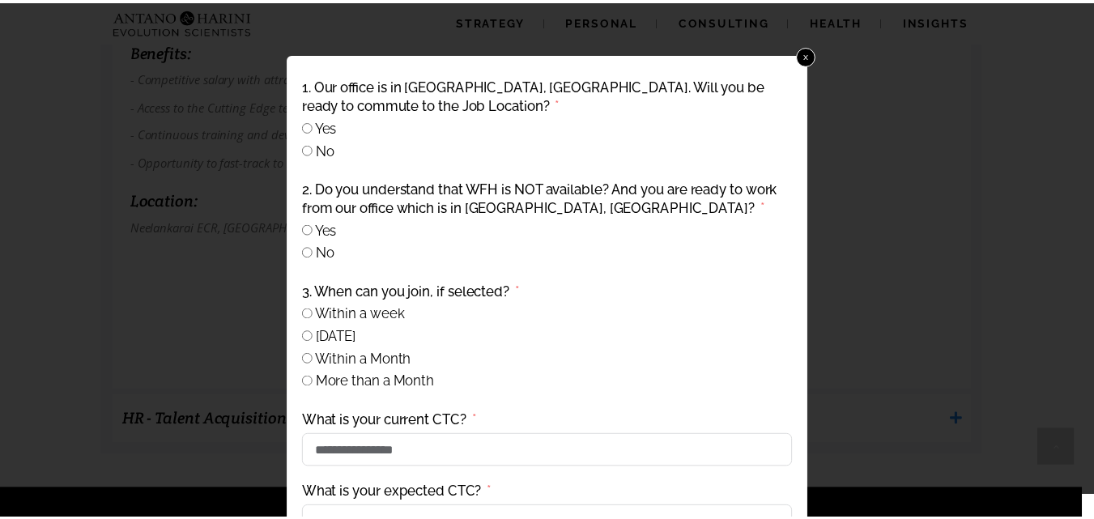
scroll to position [128, 0]
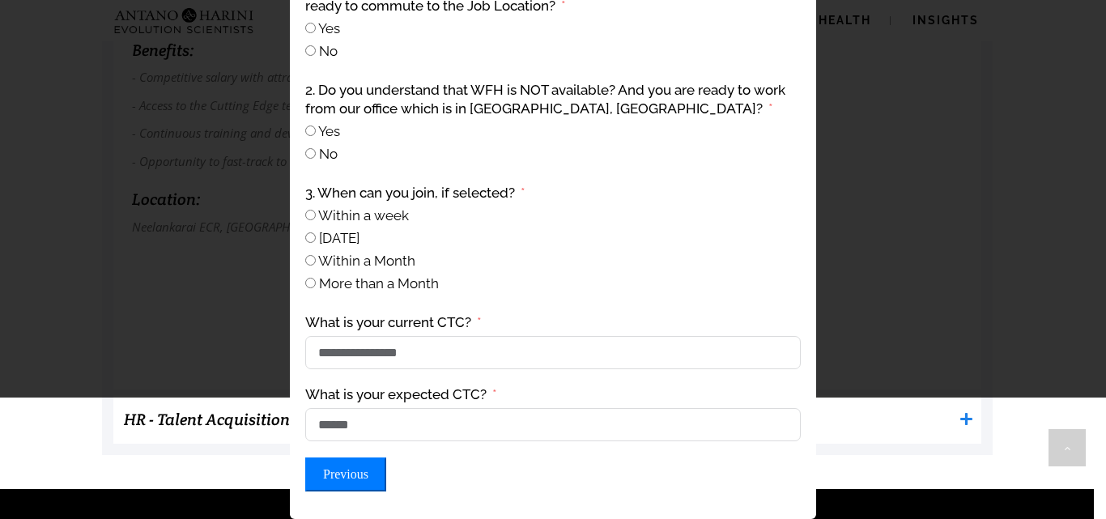
click at [876, 317] on div at bounding box center [553, 138] width 1106 height 519
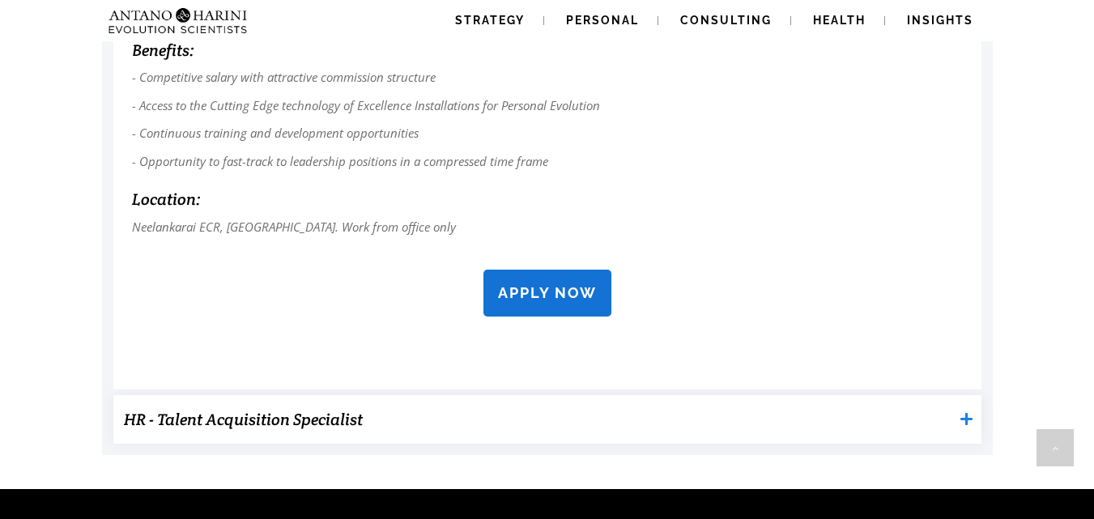
click at [967, 416] on icon at bounding box center [967, 420] width 12 height 12
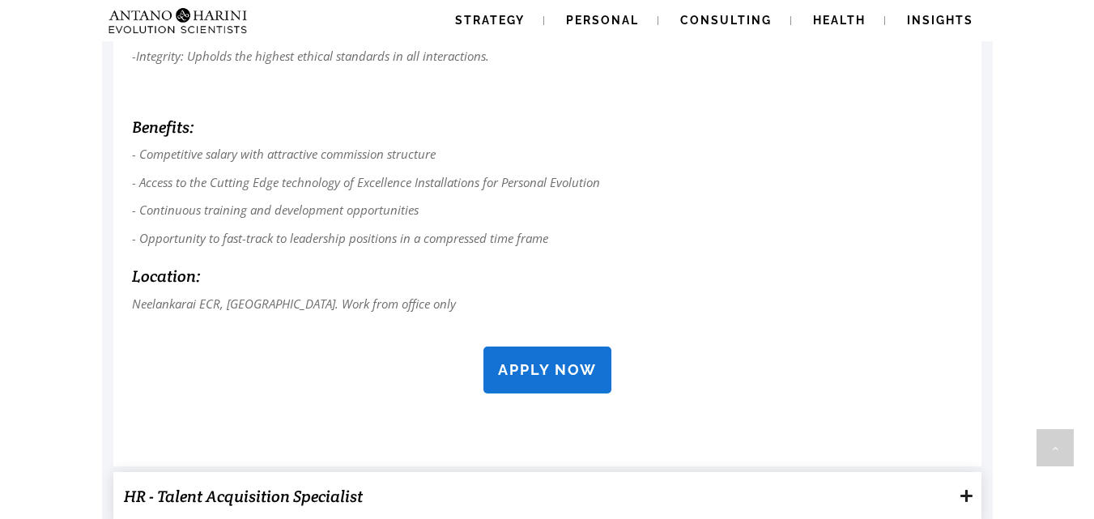
scroll to position [1446, 0]
